Goal: Navigation & Orientation: Understand site structure

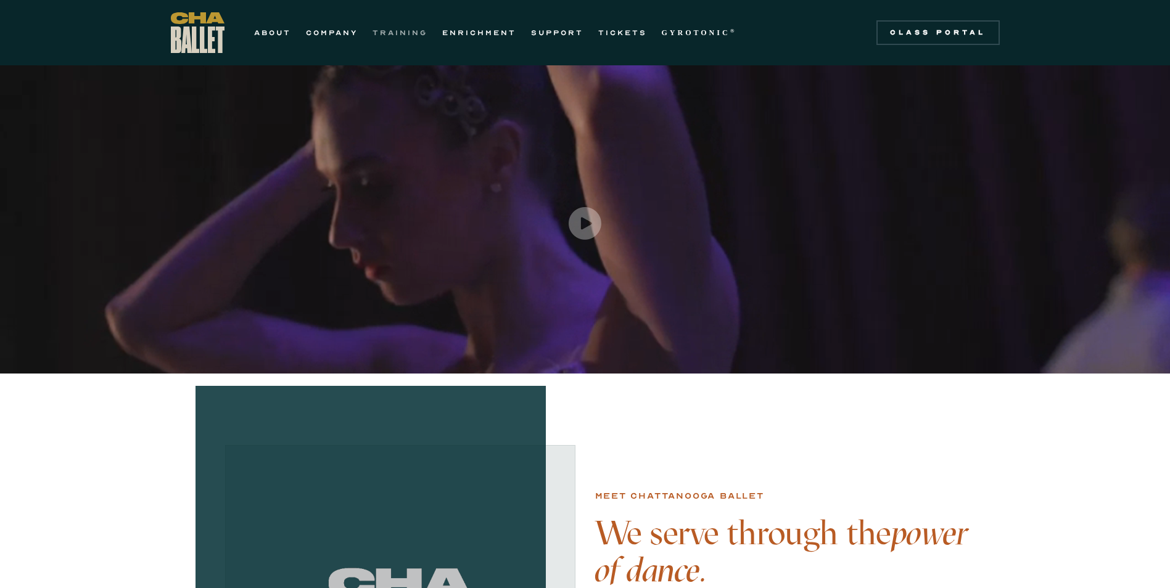
click at [395, 36] on link "TRAINING" at bounding box center [400, 32] width 55 height 15
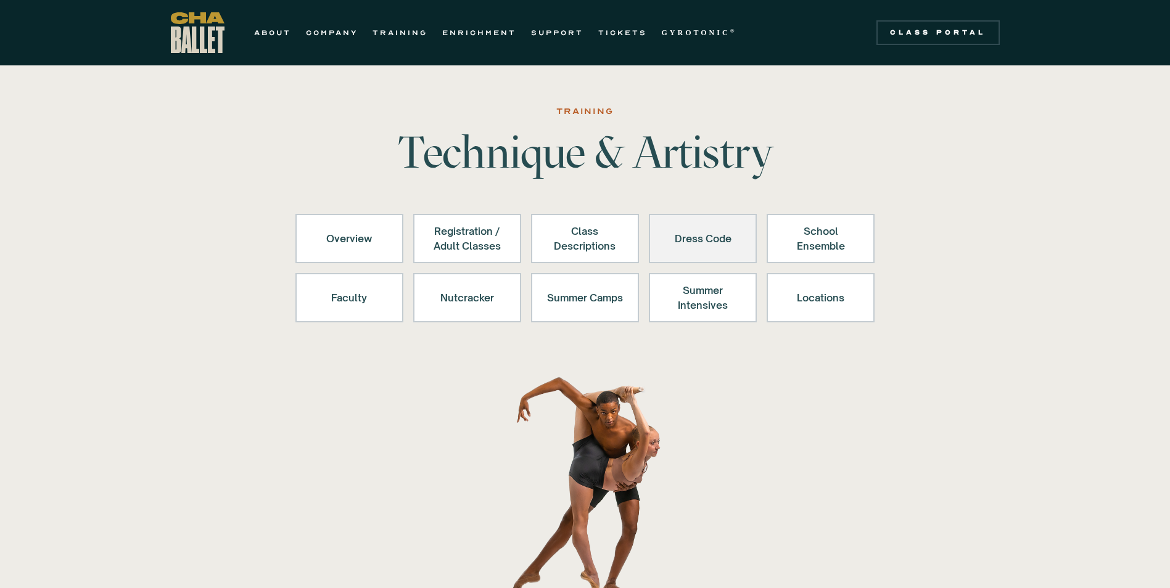
click at [672, 230] on div "Dress Code" at bounding box center [703, 239] width 76 height 30
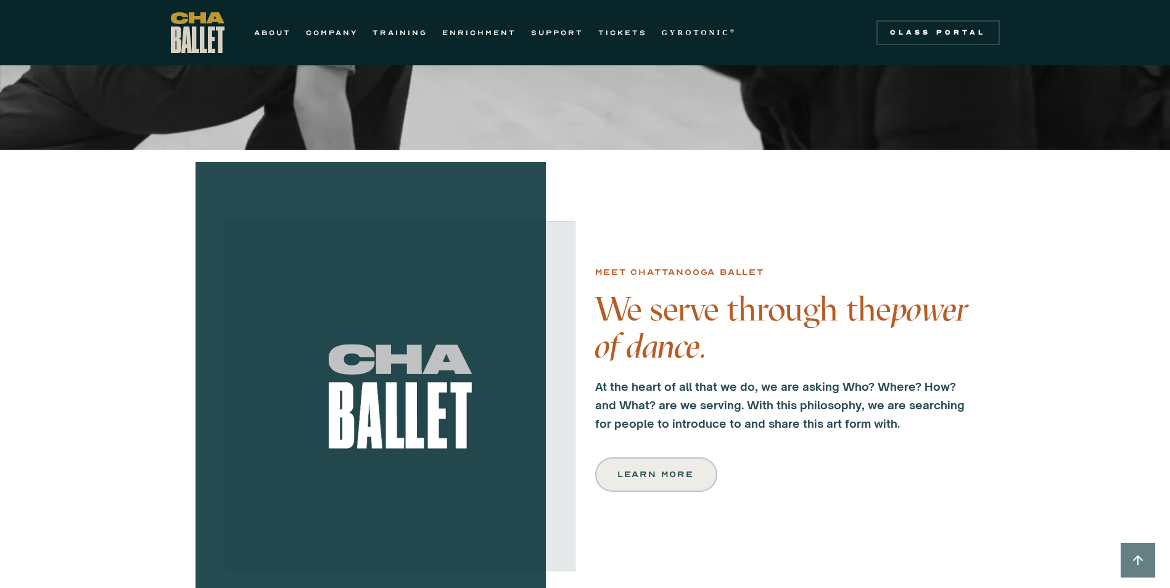
scroll to position [247, 0]
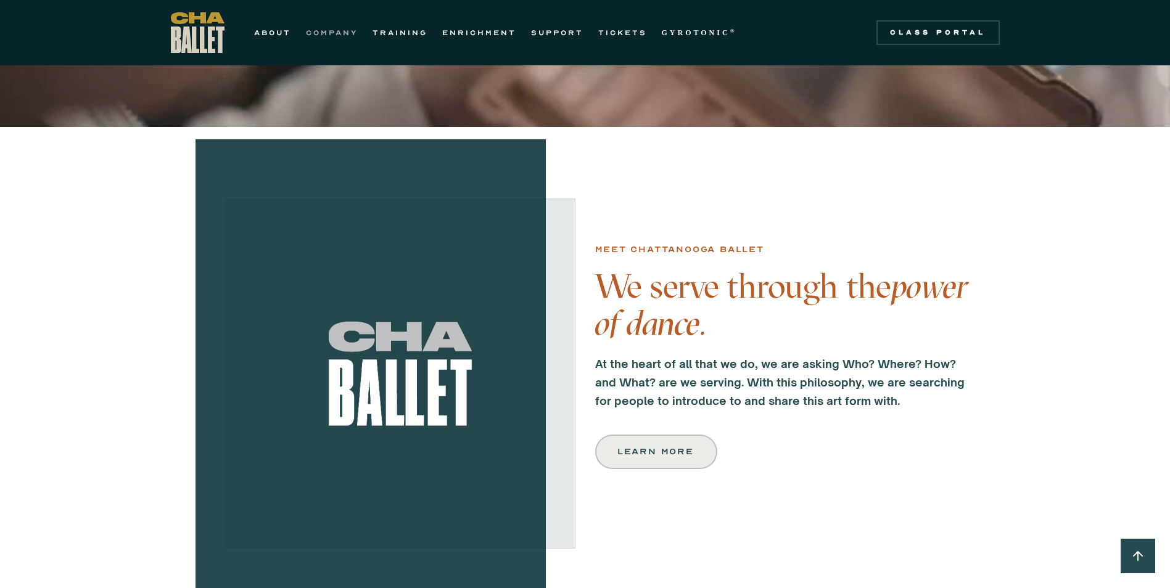
click at [328, 38] on link "COMPANY" at bounding box center [332, 32] width 52 height 15
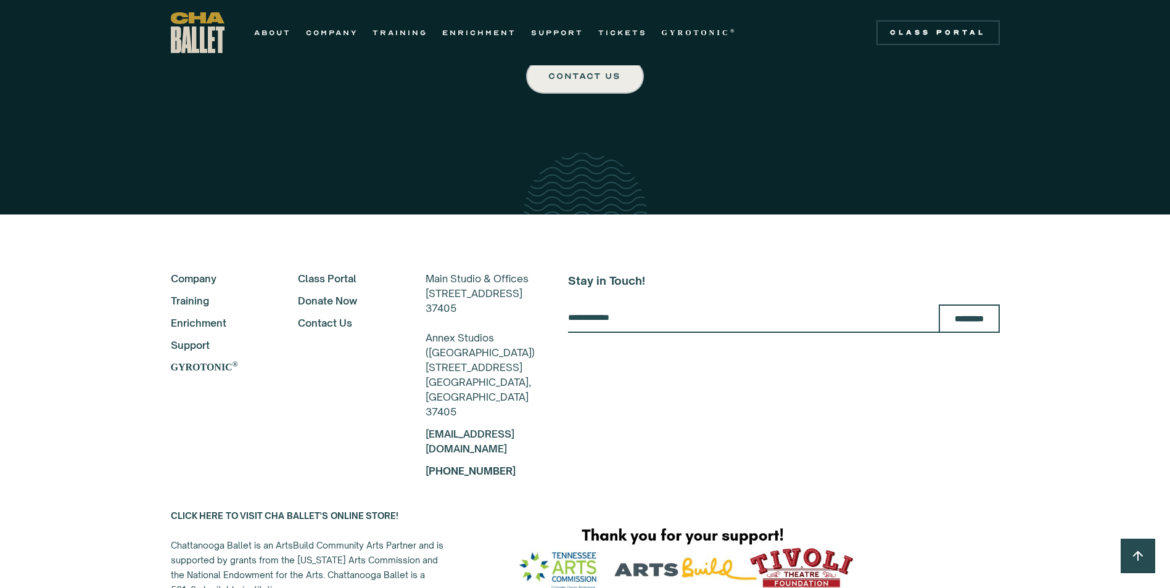
scroll to position [3189, 0]
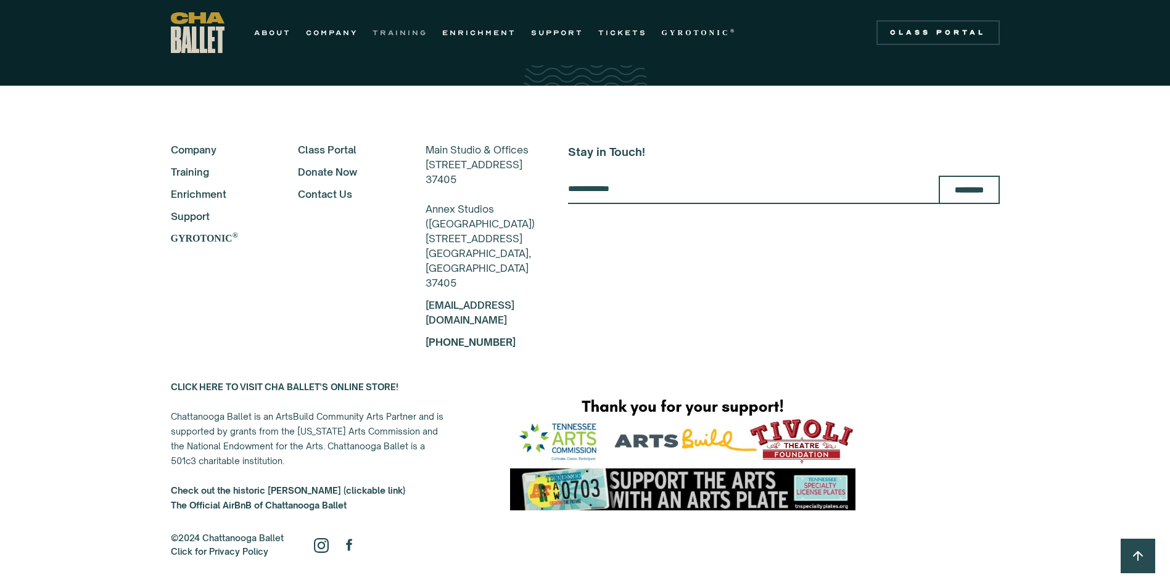
click at [381, 26] on link "TRAINING" at bounding box center [400, 32] width 55 height 15
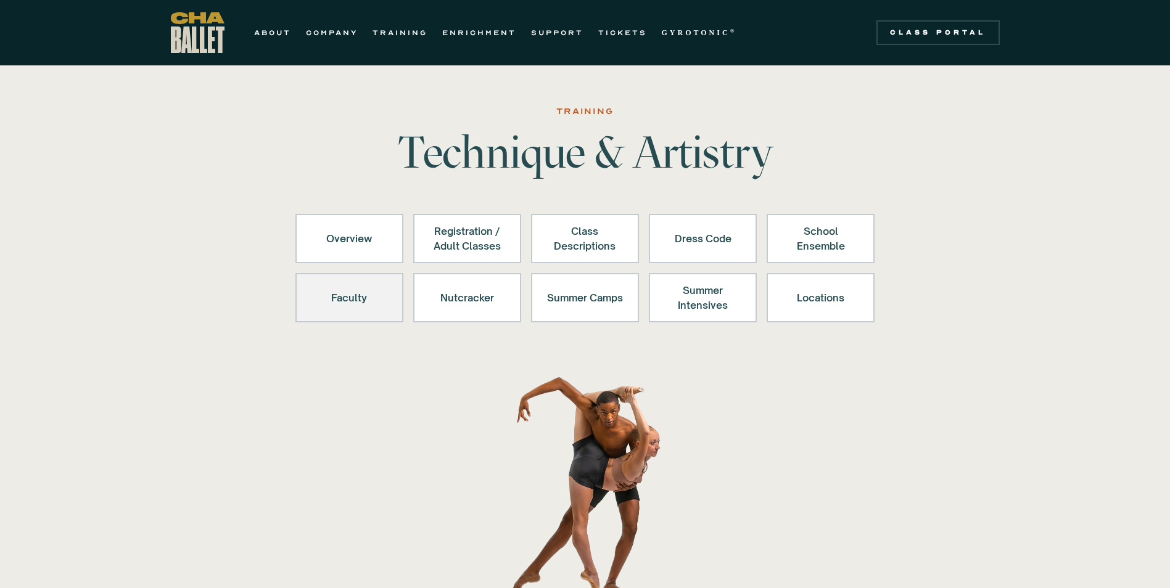
click at [387, 278] on link "Faculty" at bounding box center [349, 297] width 108 height 49
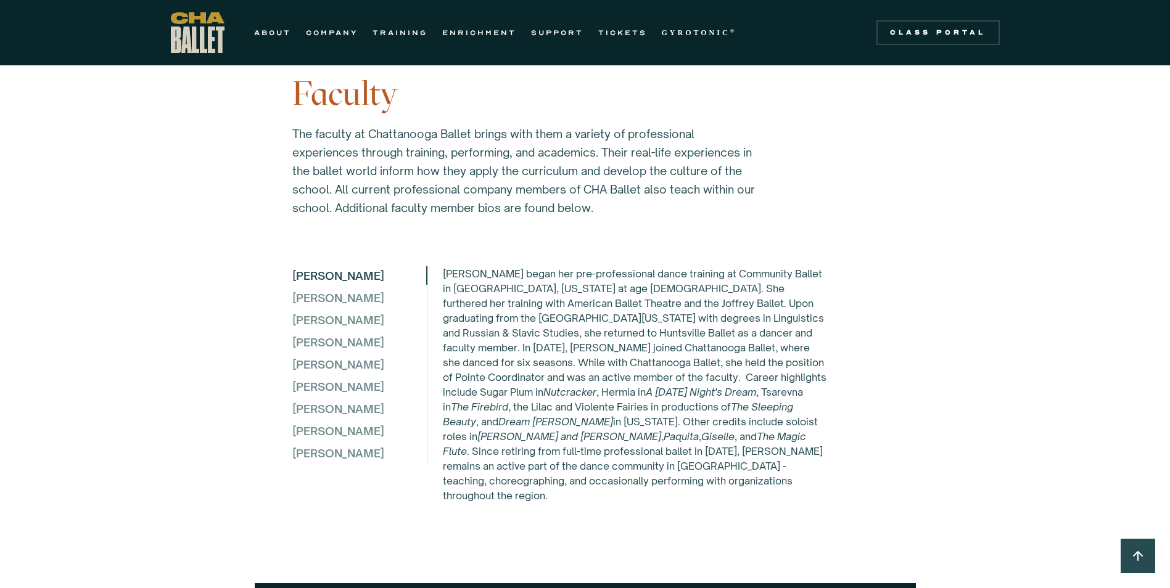
scroll to position [3232, 0]
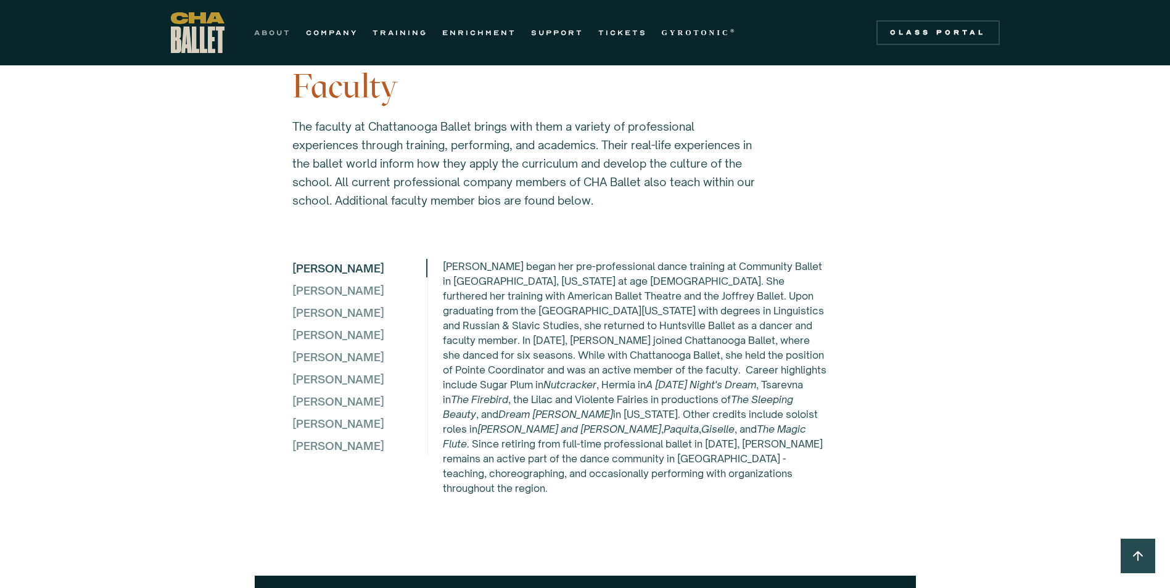
click at [287, 29] on link "ABOUT" at bounding box center [272, 32] width 37 height 15
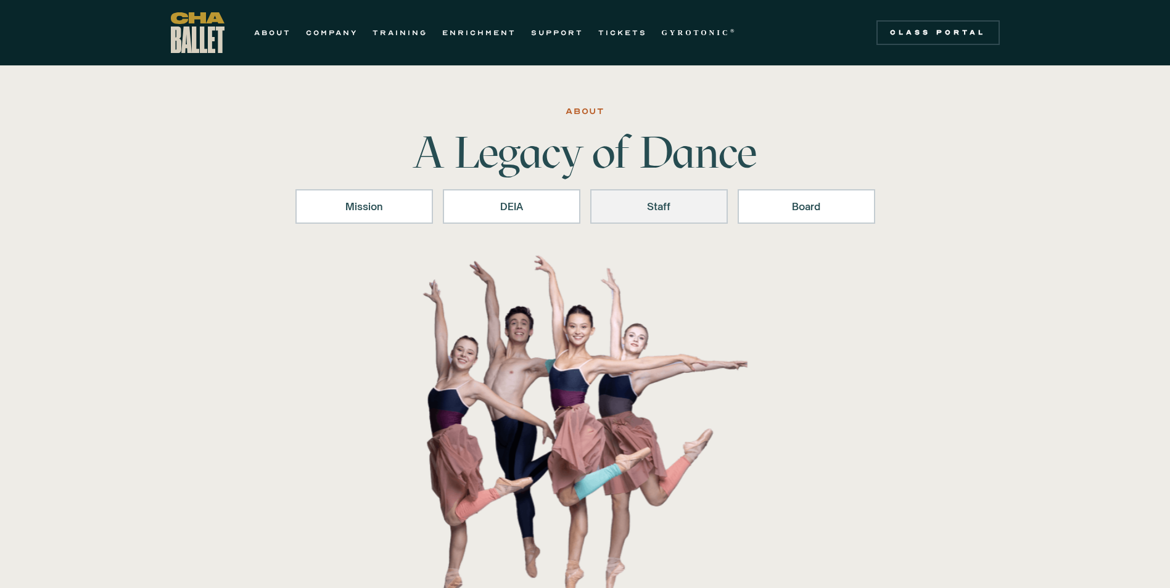
click at [635, 202] on div "Staff" at bounding box center [658, 206] width 105 height 15
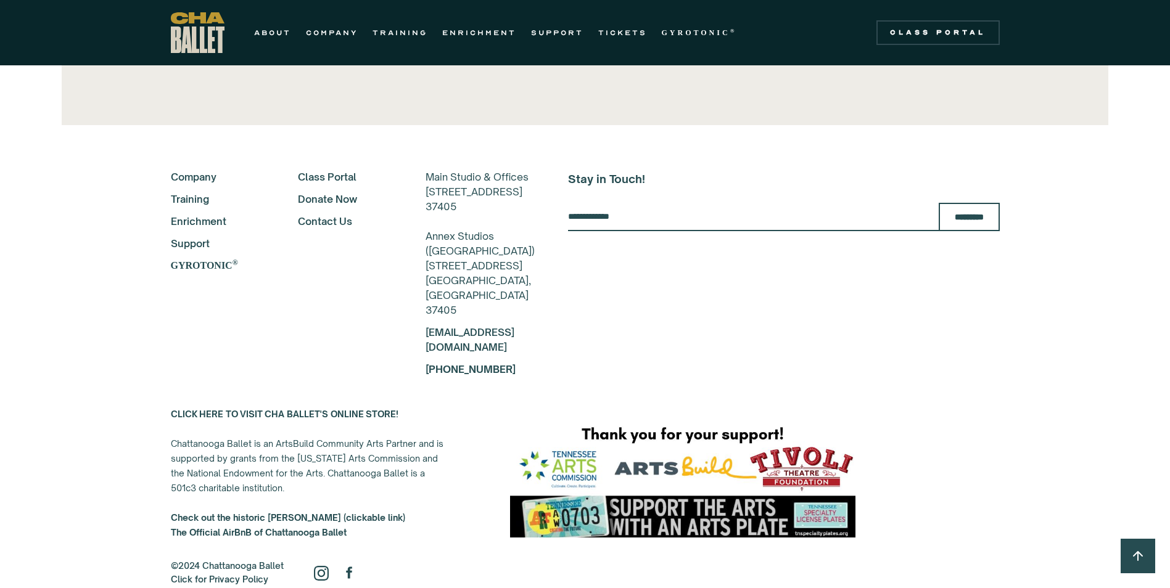
scroll to position [2852, 0]
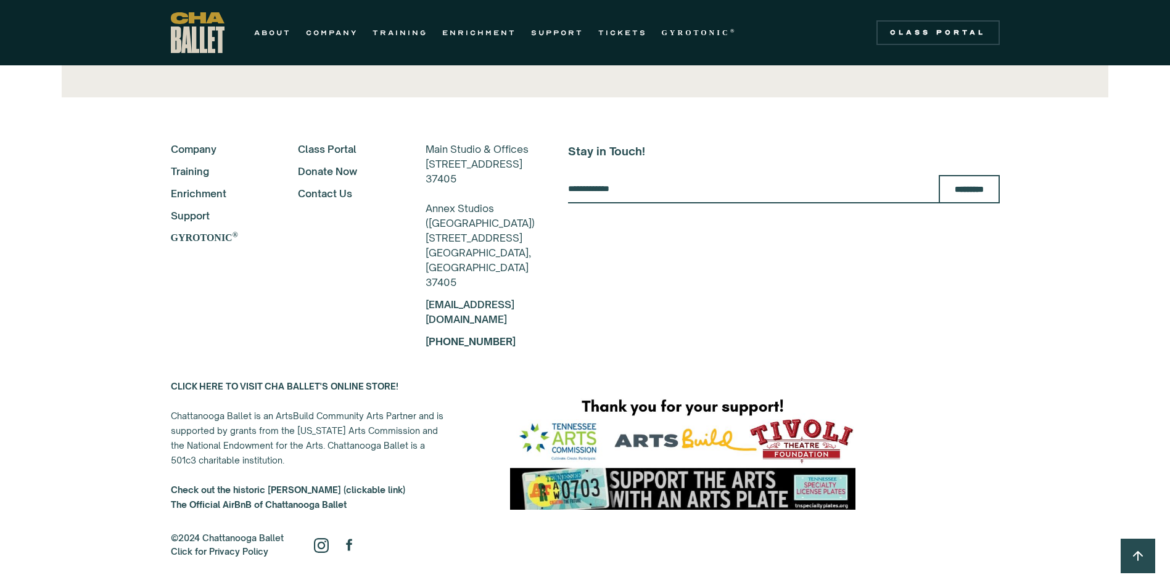
click at [368, 490] on strong "Check out the historic [PERSON_NAME] (clickable link)" at bounding box center [288, 490] width 234 height 10
click at [285, 382] on strong "CLICK HERE TO VISIT CHA BALLET'S ONLINE STORE!" at bounding box center [285, 386] width 228 height 10
